Goal: Information Seeking & Learning: Find specific fact

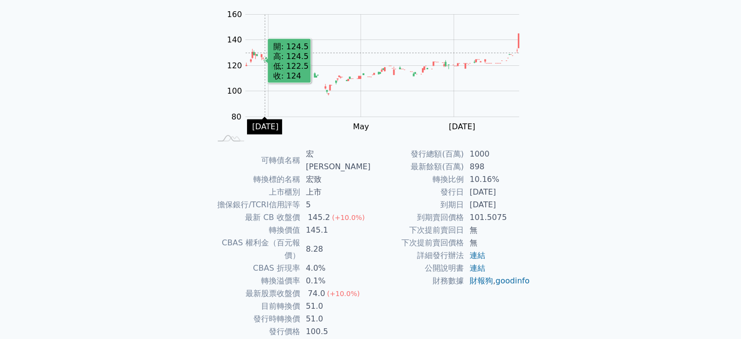
scroll to position [97, 0]
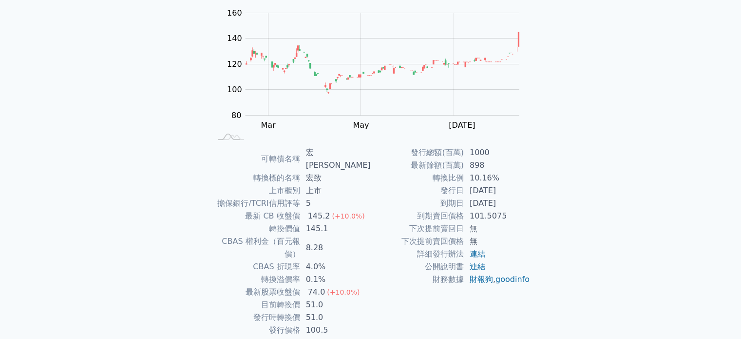
click at [322, 197] on td "5" at bounding box center [335, 203] width 71 height 13
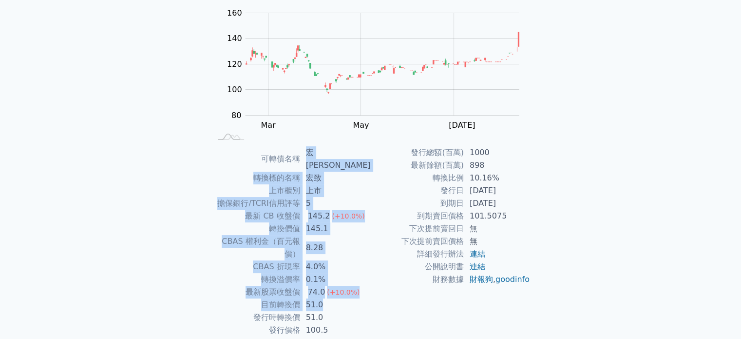
drag, startPoint x: 308, startPoint y: 156, endPoint x: 328, endPoint y: 278, distance: 124.0
click at [328, 278] on tbody "可轉債名稱 宏致三 轉換標的名稱 宏致 上市櫃別 上市 擔保銀行/TCRI信用評等 5 最新 CB 收盤價 145.2 (+10.0%) 轉換價值 145.1…" at bounding box center [291, 241] width 160 height 190
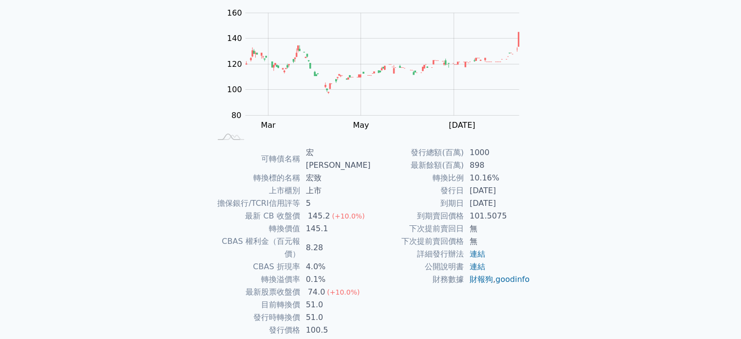
click at [326, 311] on td "51.0" at bounding box center [335, 317] width 71 height 13
click at [306, 222] on td "145.1" at bounding box center [335, 228] width 71 height 13
click at [309, 222] on td "145.1" at bounding box center [335, 228] width 71 height 13
drag, startPoint x: 313, startPoint y: 174, endPoint x: 375, endPoint y: 186, distance: 63.0
click at [326, 193] on tbody "可轉債名稱 宏致三 轉換標的名稱 宏致 上市櫃別 上市 擔保銀行/TCRI信用評等 5 最新 CB 收盤價 145.2 (+10.0%) 轉換價值 145.1…" at bounding box center [291, 241] width 160 height 190
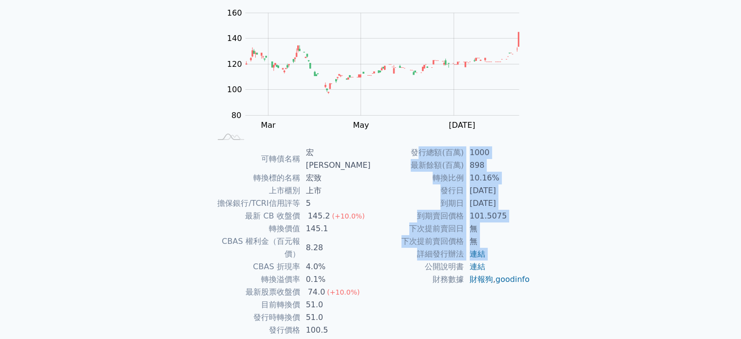
drag, startPoint x: 416, startPoint y: 149, endPoint x: 407, endPoint y: 262, distance: 112.9
click at [407, 262] on tbody "發行總額(百萬) 1000 最新餘額(百萬) 898 轉換比例 10.16% 發行日 2024-08-06 到期日 2027-08-06 到期賣回價格 101…" at bounding box center [451, 215] width 160 height 139
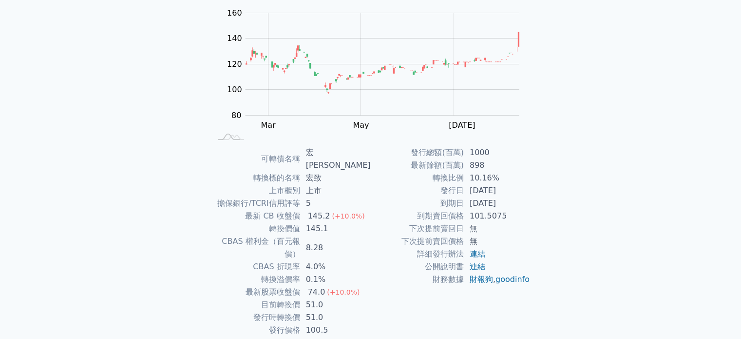
click at [325, 311] on td "51.0" at bounding box center [335, 317] width 71 height 13
drag, startPoint x: 261, startPoint y: 290, endPoint x: 345, endPoint y: 301, distance: 85.5
click at [345, 301] on tbody "可轉債名稱 宏致三 轉換標的名稱 宏致 上市櫃別 上市 擔保銀行/TCRI信用評等 5 最新 CB 收盤價 145.2 (+10.0%) 轉換價值 145.1…" at bounding box center [291, 241] width 160 height 190
click at [346, 324] on td "100.5" at bounding box center [335, 330] width 71 height 13
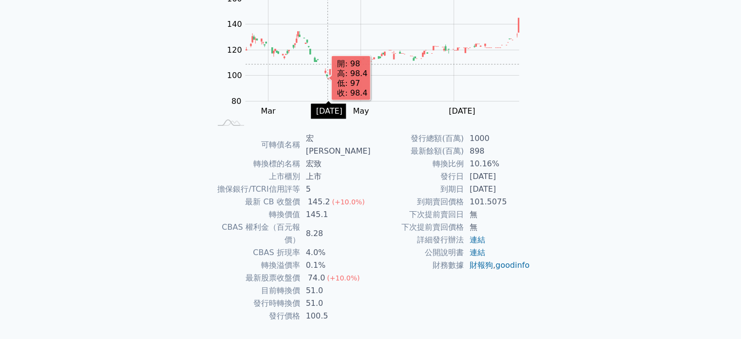
scroll to position [113, 0]
